Goal: Check status: Check status

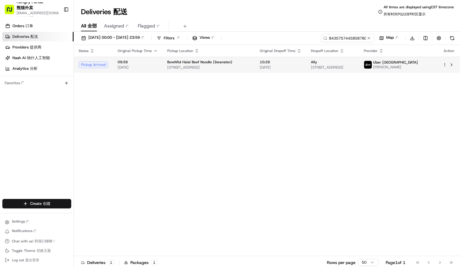
click at [404, 59] on td "Uber Australia [PERSON_NAME]" at bounding box center [398, 65] width 79 height 16
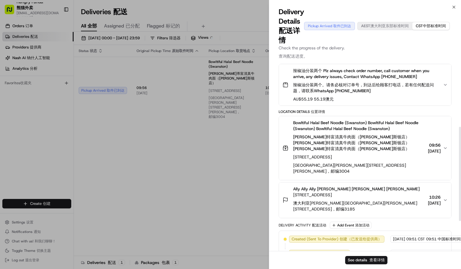
scroll to position [118, 0]
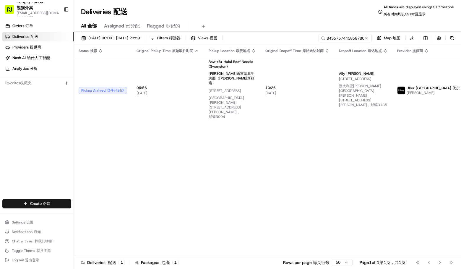
click at [350, 157] on div "Status Status 状态 Original Pickup Time Original Pickup Time 原始取件时间 Pickup Locati…" at bounding box center [290, 153] width 432 height 216
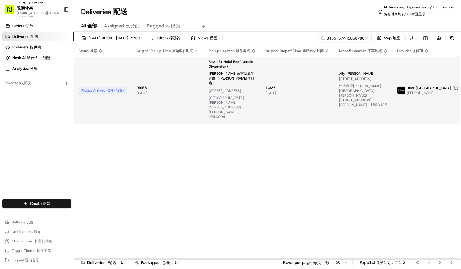
drag, startPoint x: 413, startPoint y: 190, endPoint x: 268, endPoint y: 89, distance: 176.7
click at [413, 189] on div "Status Status 状态 Original Pickup Time Original Pickup Time 原始取件时间 Pickup Locati…" at bounding box center [290, 153] width 432 height 216
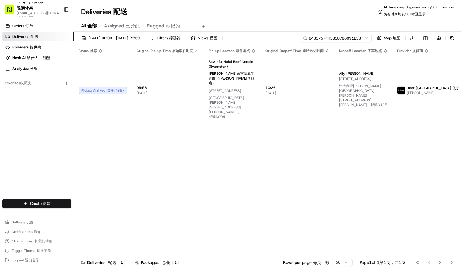
click at [360, 36] on input "8435757445858780691253" at bounding box center [336, 38] width 71 height 8
paste input "63673984535376003646"
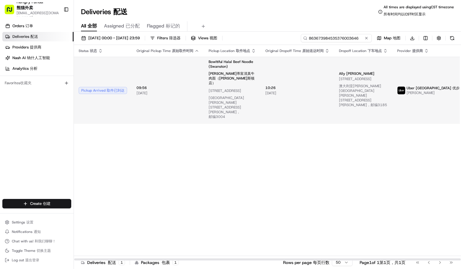
type input "863673984535376003646"
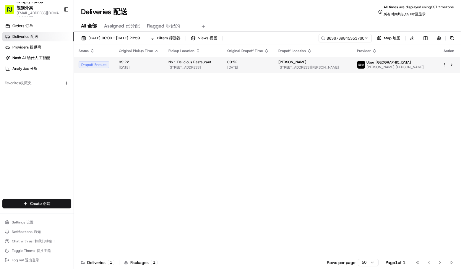
click at [411, 64] on span "Uber [GEOGRAPHIC_DATA]" at bounding box center [388, 62] width 45 height 5
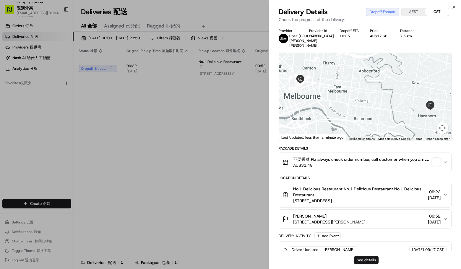
click at [434, 159] on span "button" at bounding box center [436, 162] width 8 height 8
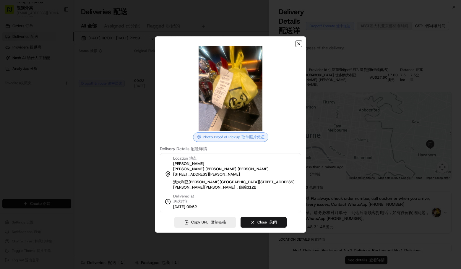
click at [299, 46] on icon "button" at bounding box center [298, 43] width 5 height 5
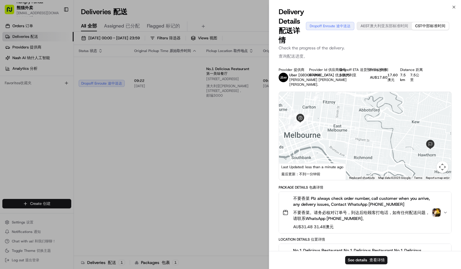
drag, startPoint x: 378, startPoint y: 41, endPoint x: 347, endPoint y: 57, distance: 35.1
click at [378, 42] on div "Delivery Details Delivery Details 配送详情 Dropoff Enroute Dropoff Enroute 途中送达 AES…" at bounding box center [365, 26] width 173 height 38
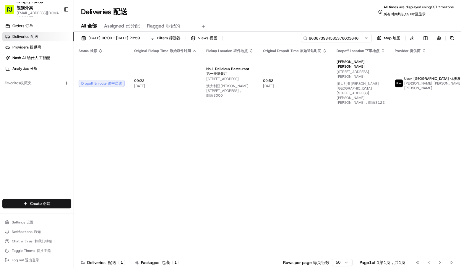
click at [336, 35] on input "863673984535376003646" at bounding box center [336, 38] width 71 height 8
drag, startPoint x: 371, startPoint y: 139, endPoint x: 357, endPoint y: 127, distance: 18.8
click at [370, 139] on div "Status Status 状态 Original Pickup Time Original Pickup Time 原始取件时间 Pickup Locati…" at bounding box center [288, 153] width 429 height 216
click at [343, 37] on input "863673984535376003646" at bounding box center [336, 38] width 71 height 8
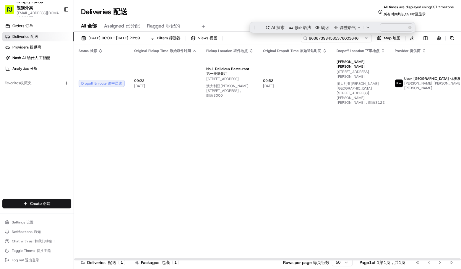
paste input "634713135857728411608"
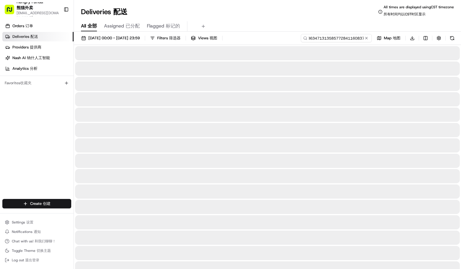
type input "86367398634713135857728411608376003646"
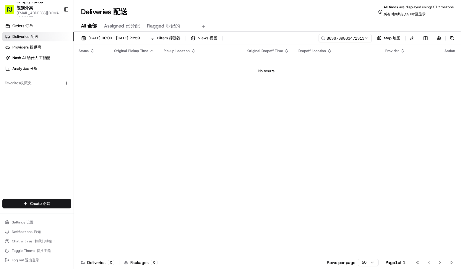
drag, startPoint x: 367, startPoint y: 39, endPoint x: 362, endPoint y: 39, distance: 5.0
click at [367, 39] on button at bounding box center [366, 38] width 6 height 6
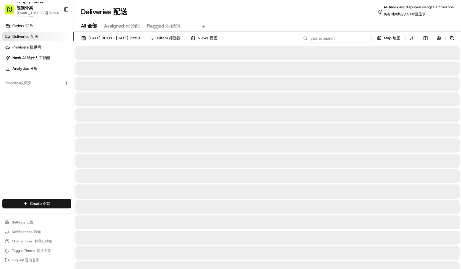
click at [355, 38] on input at bounding box center [336, 38] width 71 height 8
paste input "8634713135857728411608"
type input "8634713135857728411608"
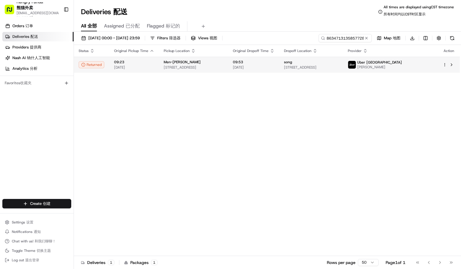
click at [402, 61] on span "Uber [GEOGRAPHIC_DATA]" at bounding box center [379, 62] width 45 height 5
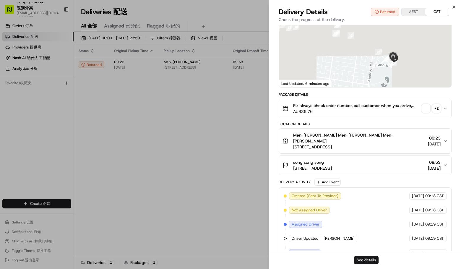
scroll to position [89, 0]
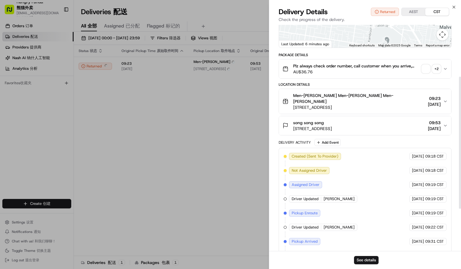
click at [438, 73] on div "+ 2" at bounding box center [436, 69] width 8 height 8
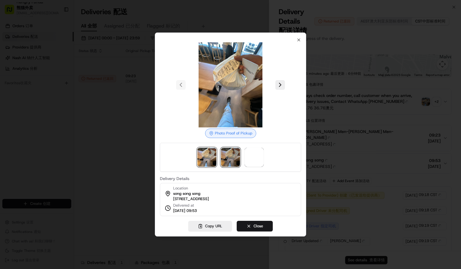
click at [230, 152] on img at bounding box center [230, 157] width 19 height 19
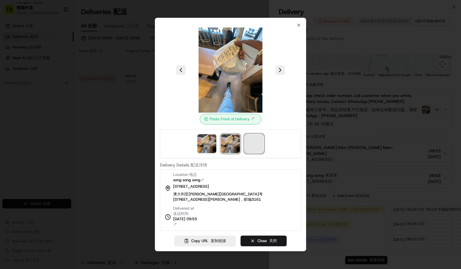
click at [254, 151] on span at bounding box center [254, 143] width 19 height 19
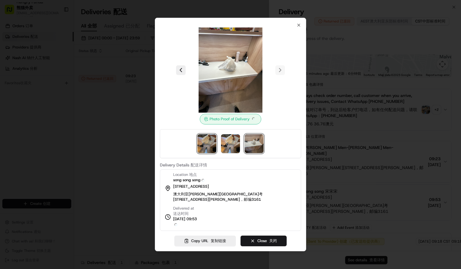
click at [201, 144] on img at bounding box center [206, 143] width 19 height 19
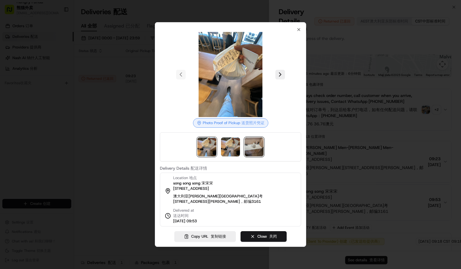
click at [251, 142] on img at bounding box center [254, 146] width 19 height 19
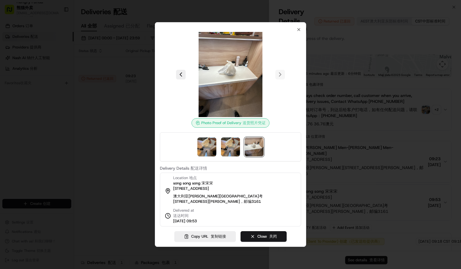
click at [435, 84] on div at bounding box center [230, 134] width 461 height 269
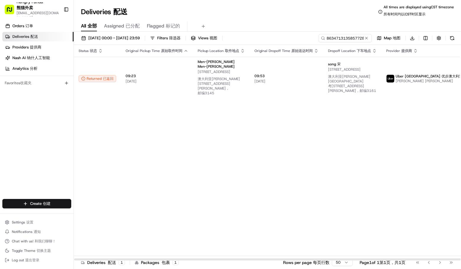
drag, startPoint x: 368, startPoint y: 124, endPoint x: 341, endPoint y: 109, distance: 30.5
click at [368, 124] on div "Status Status 状态 Original Pickup Time Original Pickup Time 原始取件时间 Pickup Locati…" at bounding box center [284, 153] width 421 height 216
click at [347, 40] on input "8634713135857728411608" at bounding box center [336, 38] width 71 height 8
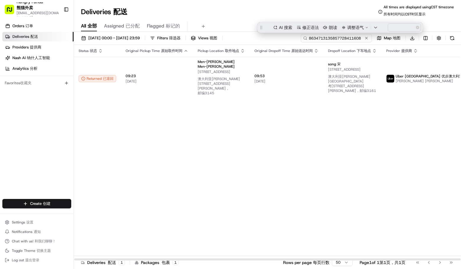
click at [347, 40] on input "8634713135857728411608" at bounding box center [336, 38] width 71 height 8
click at [367, 38] on button at bounding box center [366, 38] width 6 height 6
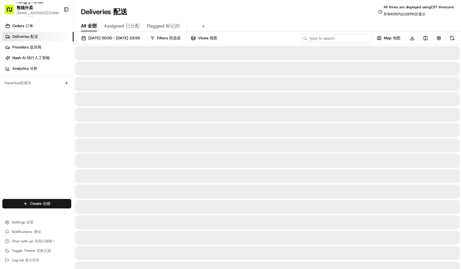
drag, startPoint x: 350, startPoint y: 39, endPoint x: 346, endPoint y: 43, distance: 5.9
click at [350, 39] on input at bounding box center [336, 38] width 71 height 8
paste input "9639747075356799051730"
type input "9639747075356799051730"
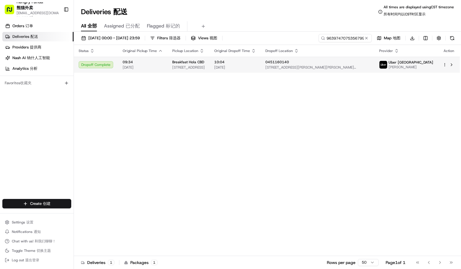
click at [410, 64] on span "Uber [GEOGRAPHIC_DATA]" at bounding box center [410, 62] width 45 height 5
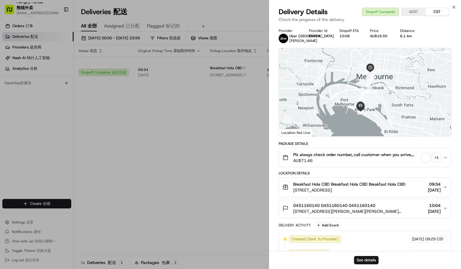
click at [435, 155] on div "+ 1" at bounding box center [436, 157] width 8 height 8
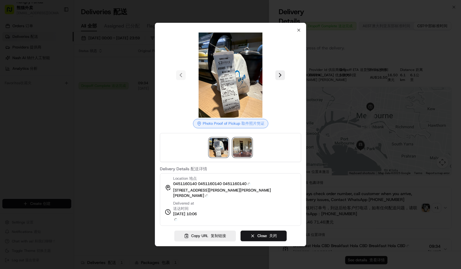
click at [243, 155] on img at bounding box center [242, 147] width 19 height 19
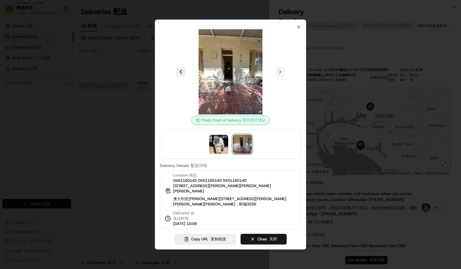
click at [92, 149] on div at bounding box center [230, 134] width 461 height 269
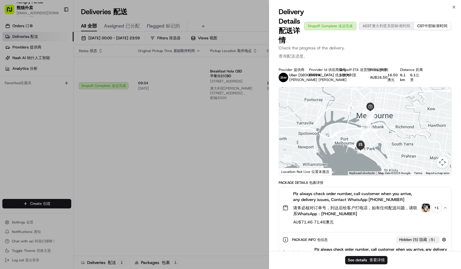
click at [362, 9] on div "Delivery Details Delivery Details 配送详情 Dropoff Complete Dropoff Complete 送达完成 A…" at bounding box center [365, 26] width 173 height 38
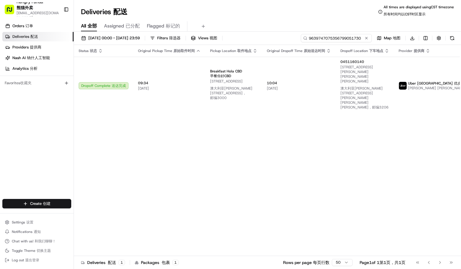
click at [351, 40] on input "9639747075356799051730" at bounding box center [336, 38] width 71 height 8
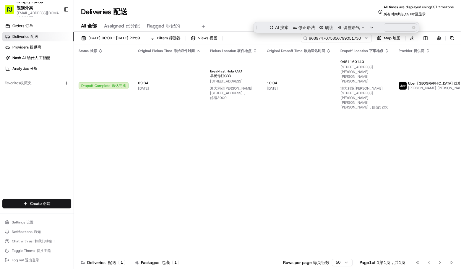
paste input "513975421575674881128"
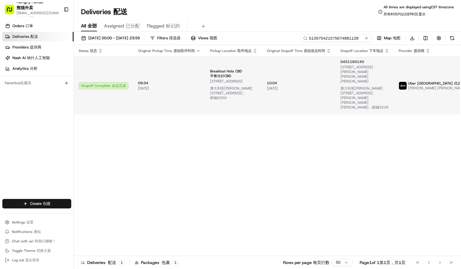
type input "513975421575674881128"
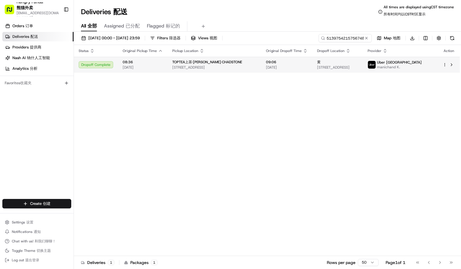
click at [419, 68] on span "manichand K." at bounding box center [399, 67] width 45 height 5
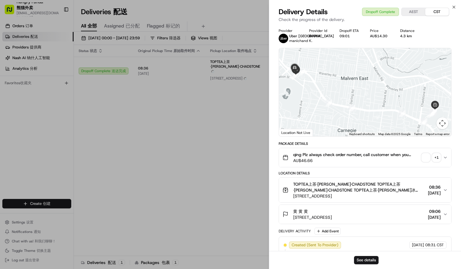
click at [440, 156] on div "+ 1" at bounding box center [436, 157] width 8 height 8
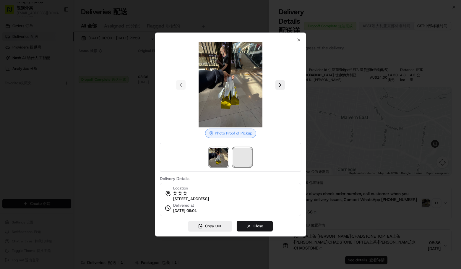
click at [245, 151] on span at bounding box center [242, 157] width 19 height 19
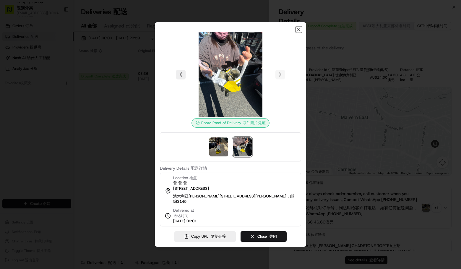
click at [299, 29] on icon "button" at bounding box center [298, 29] width 5 height 5
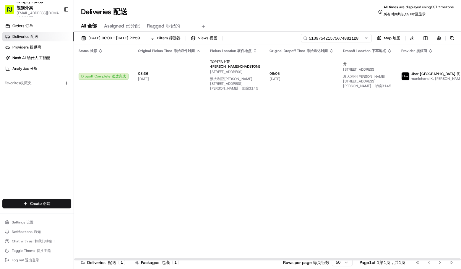
click at [361, 34] on input "513975421575674881128" at bounding box center [336, 38] width 71 height 8
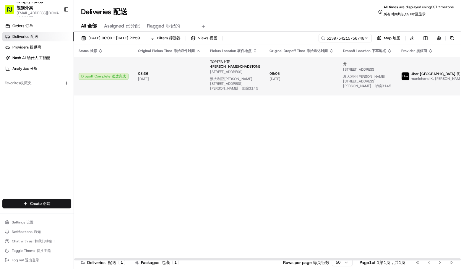
drag, startPoint x: 401, startPoint y: 136, endPoint x: 284, endPoint y: 77, distance: 131.2
click at [400, 136] on div "Status Status 状态 Original Pickup Time Original Pickup Time 原始取件时间 Pickup Locati…" at bounding box center [292, 153] width 436 height 216
